Goal: Find contact information: Find contact information

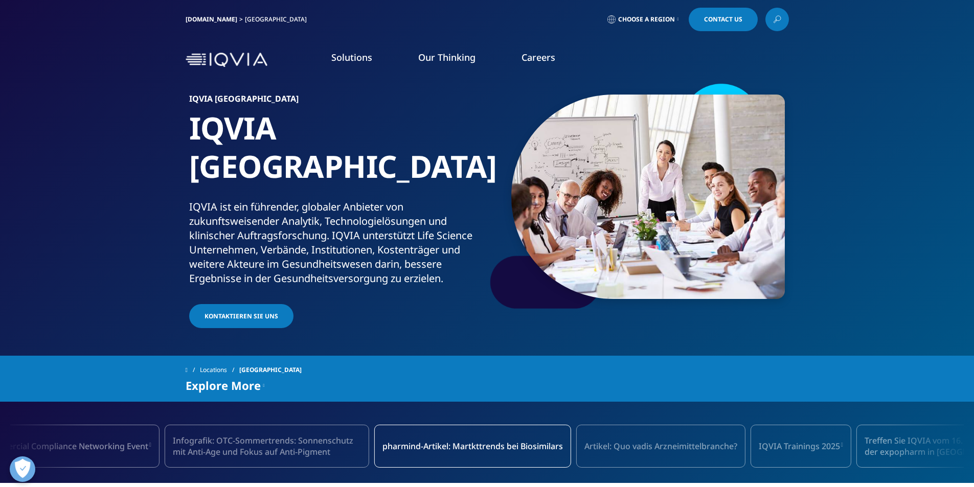
click at [277, 136] on link "[MEDICAL_DATA]" at bounding box center [350, 130] width 204 height 11
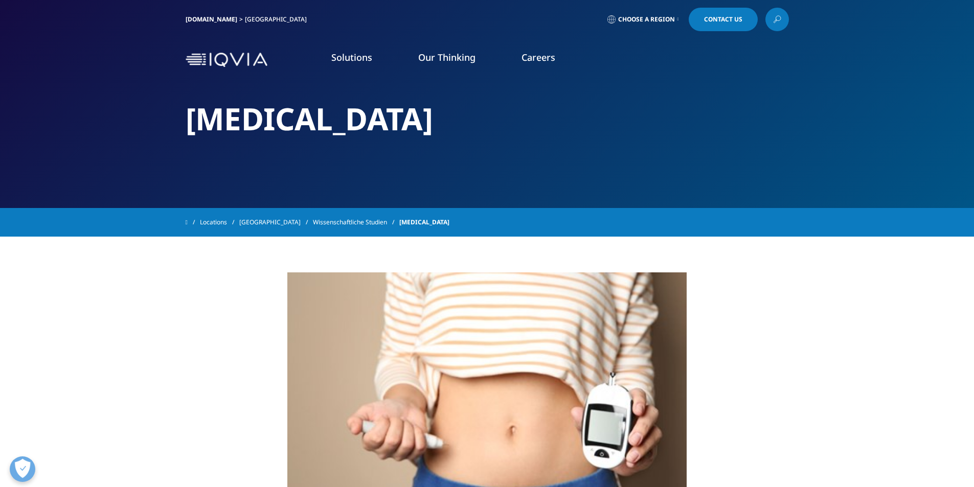
click at [537, 63] on link "Careers" at bounding box center [538, 57] width 34 height 12
click at [247, 60] on img at bounding box center [227, 60] width 82 height 15
